Goal: Task Accomplishment & Management: Manage account settings

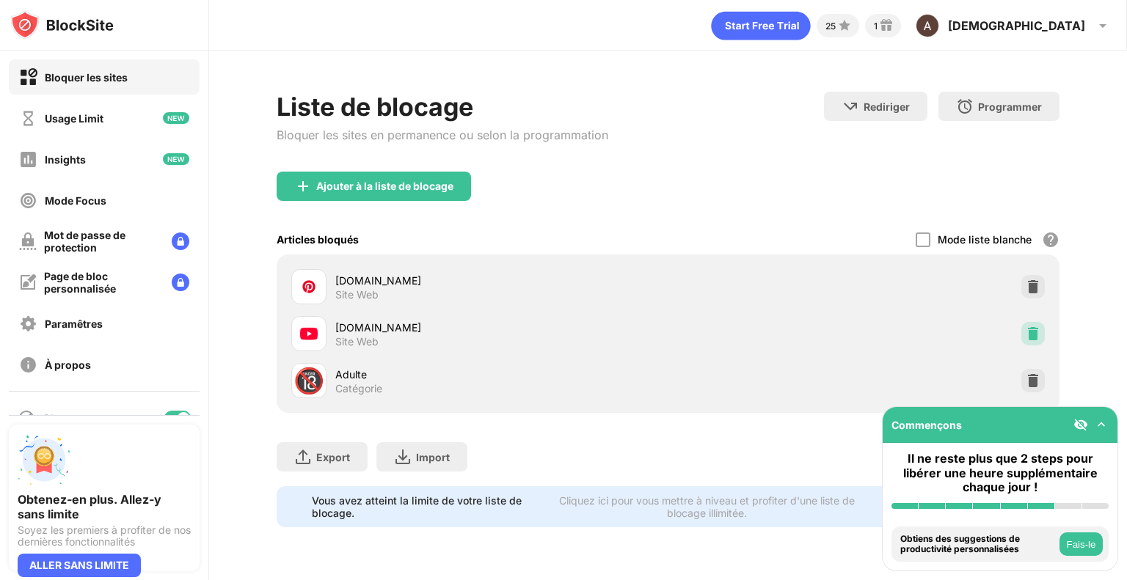
click at [1038, 338] on img at bounding box center [1033, 334] width 15 height 15
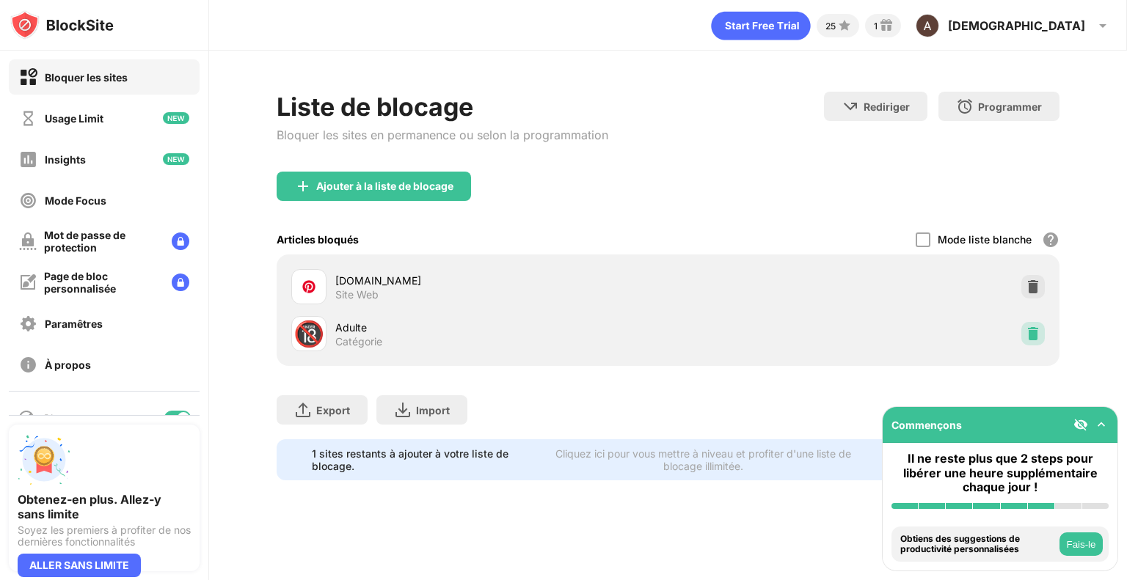
click at [1037, 341] on div at bounding box center [1032, 333] width 23 height 23
